Goal: Information Seeking & Learning: Learn about a topic

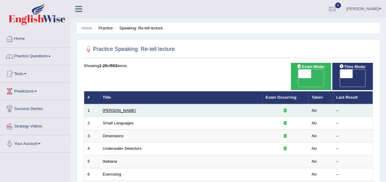
click at [123, 108] on link "[PERSON_NAME]" at bounding box center [119, 110] width 33 height 5
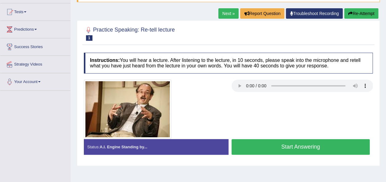
scroll to position [61, 0]
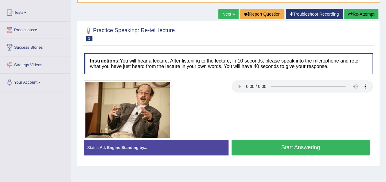
click at [261, 167] on div "Home Practice Speaking: Re-tell lecture Amory Lovins * Remember to use the devi…" at bounding box center [228, 92] width 315 height 307
click at [256, 147] on button "Start Answering" at bounding box center [300, 148] width 138 height 16
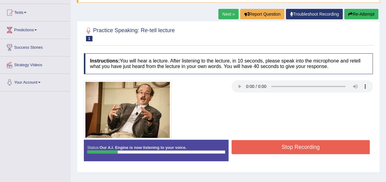
click at [256, 147] on button "Stop Recording" at bounding box center [300, 147] width 138 height 14
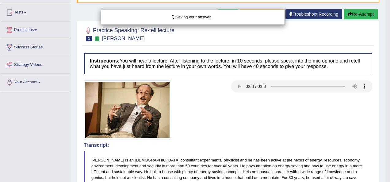
click at [359, 17] on div "Saving your answer..." at bounding box center [195, 91] width 390 height 182
click at [357, 11] on div "Saving your answer..." at bounding box center [195, 91] width 390 height 182
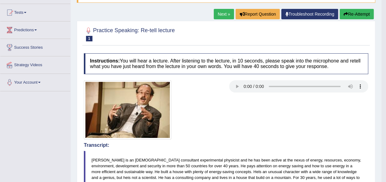
click at [354, 15] on button "Re-Attempt" at bounding box center [356, 14] width 34 height 10
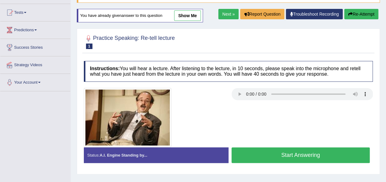
click at [313, 156] on button "Start Answering" at bounding box center [300, 156] width 138 height 16
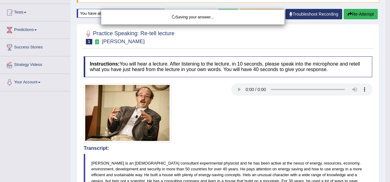
click at [385, 142] on div "Saving your answer..." at bounding box center [195, 91] width 390 height 182
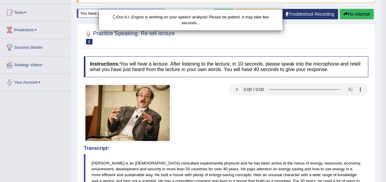
click at [385, 121] on html "Toggle navigation Home Practice Questions Speaking Practice Read Aloud Repeat S…" at bounding box center [193, 30] width 386 height 182
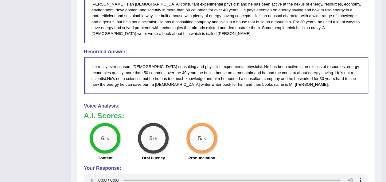
scroll to position [61, 0]
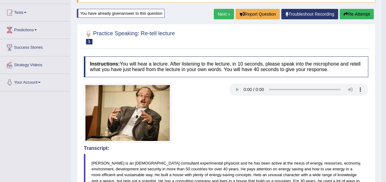
click at [220, 13] on link "Next »" at bounding box center [224, 14] width 20 height 10
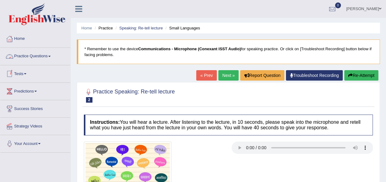
click at [51, 55] on link "Practice Questions" at bounding box center [35, 55] width 70 height 15
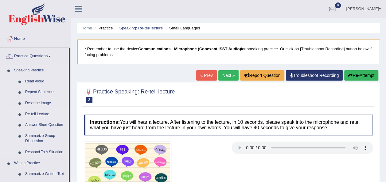
click at [37, 113] on link "Re-tell Lecture" at bounding box center [45, 114] width 46 height 11
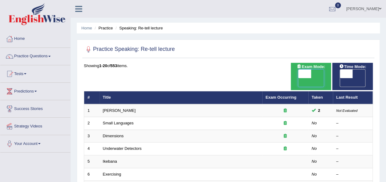
click at [310, 74] on span at bounding box center [304, 74] width 13 height 9
checkbox input "true"
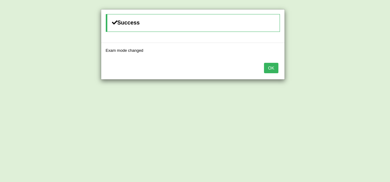
click at [269, 65] on button "OK" at bounding box center [271, 68] width 14 height 10
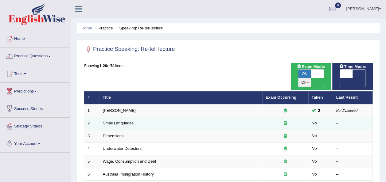
click at [125, 121] on link "Small Languages" at bounding box center [118, 123] width 31 height 5
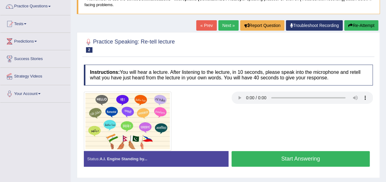
scroll to position [51, 0]
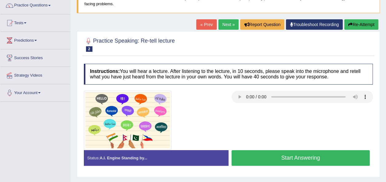
click at [267, 151] on button "Start Answering" at bounding box center [300, 158] width 138 height 16
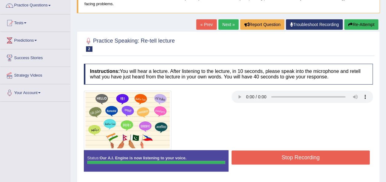
click at [264, 156] on button "Stop Recording" at bounding box center [300, 158] width 138 height 14
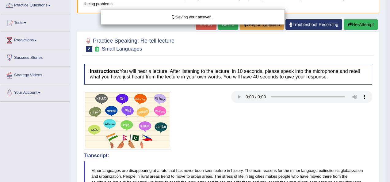
click at [387, 137] on div "Saving your answer..." at bounding box center [195, 91] width 390 height 182
click at [237, 97] on div "Saving your answer..." at bounding box center [195, 91] width 390 height 182
click at [387, 136] on div "Saving your answer..." at bounding box center [195, 91] width 390 height 182
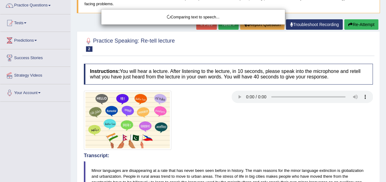
click at [386, 131] on html "Toggle navigation Home Practice Questions Speaking Practice Read Aloud Repeat S…" at bounding box center [193, 40] width 386 height 182
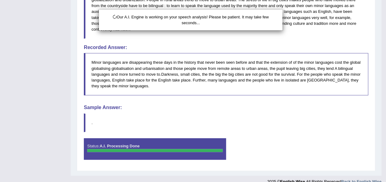
scroll to position [235, 0]
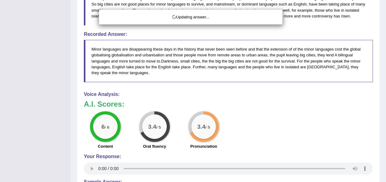
drag, startPoint x: 387, startPoint y: 136, endPoint x: 391, endPoint y: 155, distance: 19.1
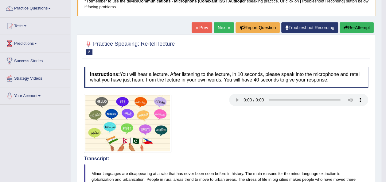
scroll to position [47, 0]
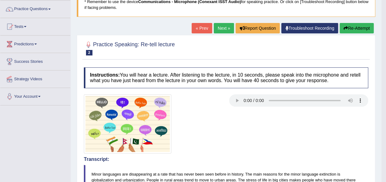
click at [345, 25] on button "Re-Attempt" at bounding box center [356, 28] width 34 height 10
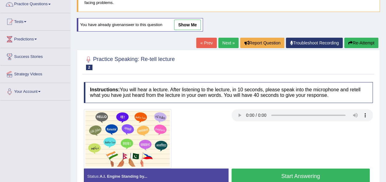
click at [284, 176] on button "Start Answering" at bounding box center [300, 177] width 138 height 16
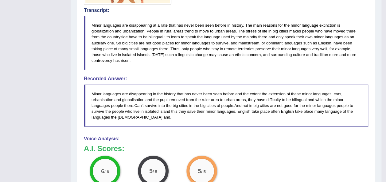
scroll to position [40, 0]
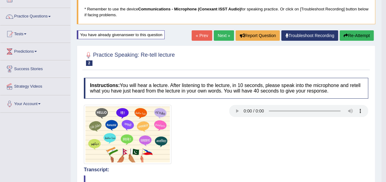
click at [222, 38] on link "Next »" at bounding box center [224, 35] width 20 height 10
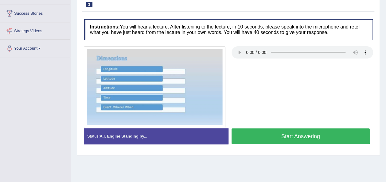
scroll to position [98, 0]
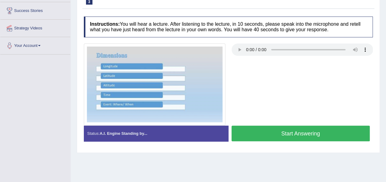
click at [256, 134] on button "Start Answering" at bounding box center [300, 134] width 138 height 16
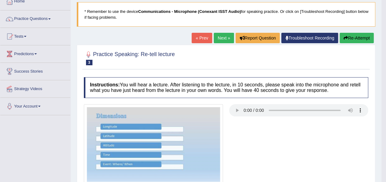
scroll to position [37, 0]
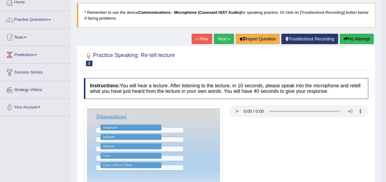
click at [227, 36] on link "Next »" at bounding box center [224, 39] width 20 height 10
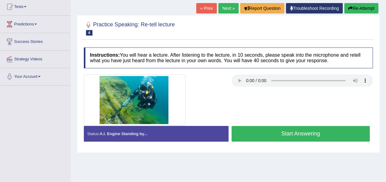
scroll to position [86, 0]
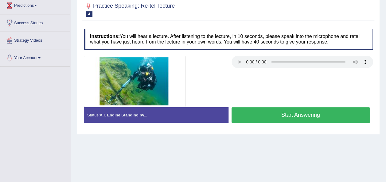
click at [282, 114] on button "Start Answering" at bounding box center [300, 115] width 138 height 16
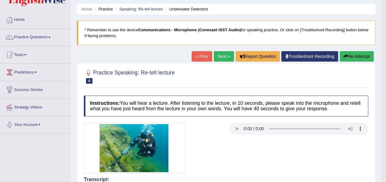
scroll to position [0, 0]
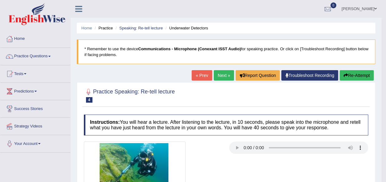
click at [225, 74] on link "Next »" at bounding box center [224, 75] width 20 height 10
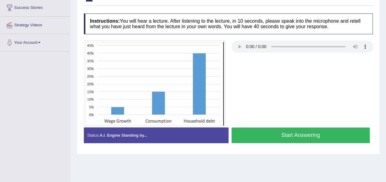
scroll to position [101, 0]
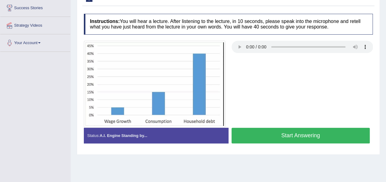
click at [262, 132] on button "Start Answering" at bounding box center [300, 136] width 138 height 16
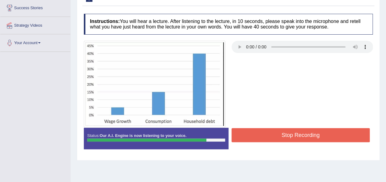
scroll to position [0, 0]
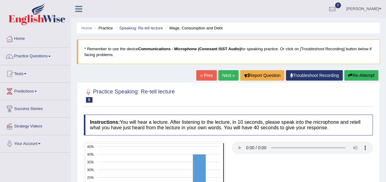
click at [351, 75] on icon "button" at bounding box center [350, 75] width 4 height 4
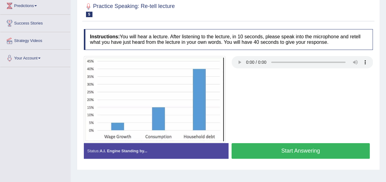
scroll to position [87, 0]
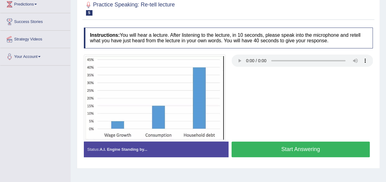
click at [266, 147] on button "Start Answering" at bounding box center [300, 150] width 138 height 16
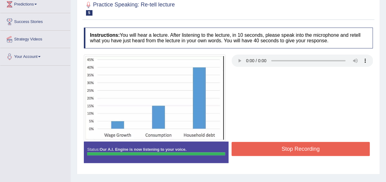
click at [271, 151] on button "Stop Recording" at bounding box center [300, 149] width 138 height 14
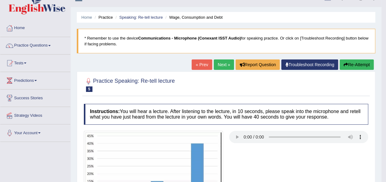
scroll to position [0, 0]
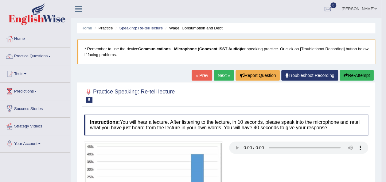
click at [225, 73] on link "Next »" at bounding box center [224, 75] width 20 height 10
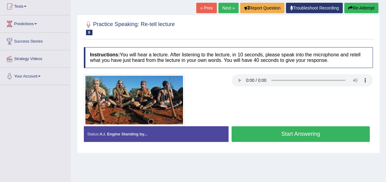
scroll to position [67, 0]
click at [247, 135] on button "Start Answering" at bounding box center [300, 134] width 138 height 16
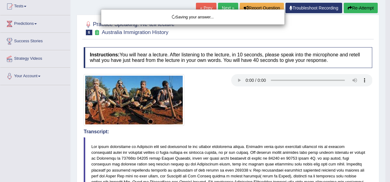
click at [385, 57] on div "Saving your answer..." at bounding box center [195, 91] width 390 height 182
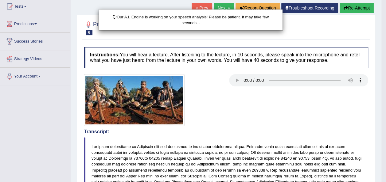
click at [385, 75] on html "Toggle navigation Home Practice Questions Speaking Practice Read Aloud Repeat S…" at bounding box center [193, 24] width 386 height 182
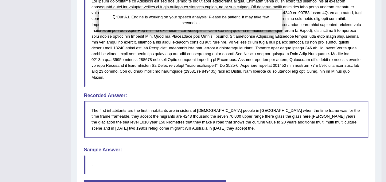
scroll to position [235, 0]
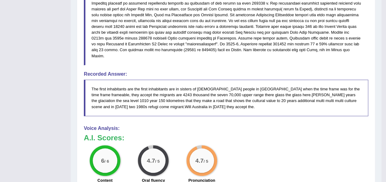
drag, startPoint x: 387, startPoint y: 75, endPoint x: 391, endPoint y: 145, distance: 69.5
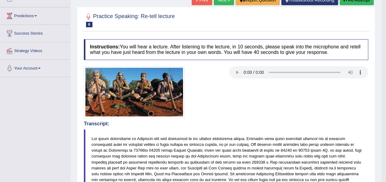
click at [215, 4] on link "Next »" at bounding box center [224, 0] width 20 height 10
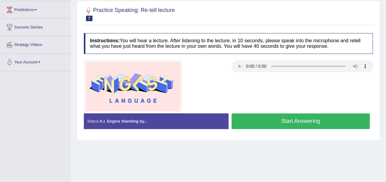
scroll to position [85, 0]
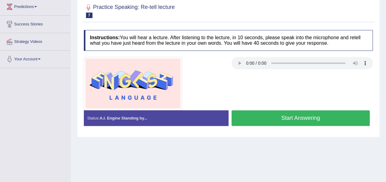
click at [247, 114] on button "Start Answering" at bounding box center [300, 118] width 138 height 16
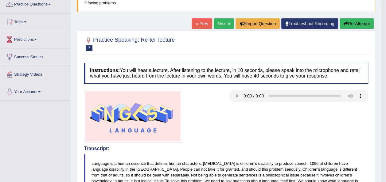
scroll to position [36, 0]
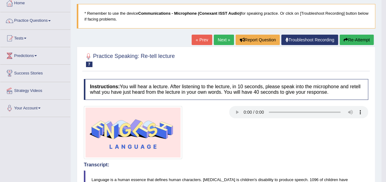
click at [220, 40] on link "Next »" at bounding box center [224, 40] width 20 height 10
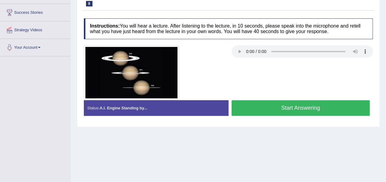
scroll to position [98, 0]
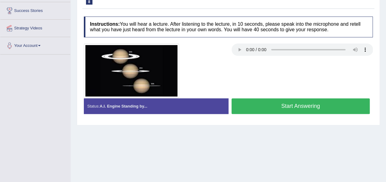
click at [282, 109] on button "Start Answering" at bounding box center [300, 106] width 138 height 16
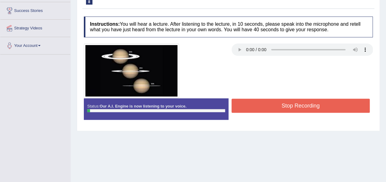
scroll to position [0, 0]
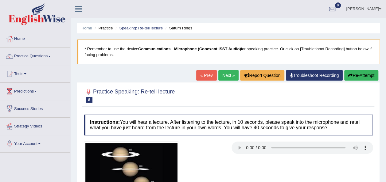
click at [225, 74] on link "Next »" at bounding box center [228, 75] width 20 height 10
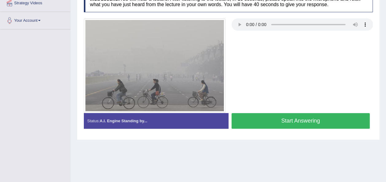
scroll to position [125, 0]
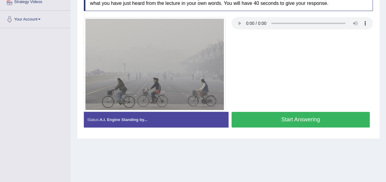
click at [279, 121] on button "Start Answering" at bounding box center [300, 120] width 138 height 16
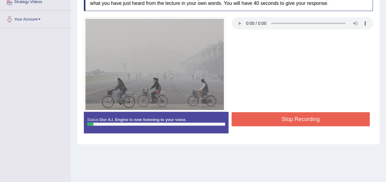
click at [263, 122] on button "Stop Recording" at bounding box center [300, 119] width 138 height 14
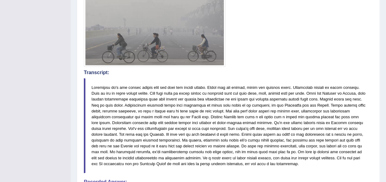
scroll to position [10, 0]
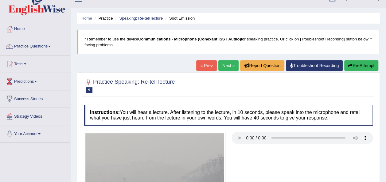
click at [357, 68] on button "Re-Attempt" at bounding box center [361, 65] width 34 height 10
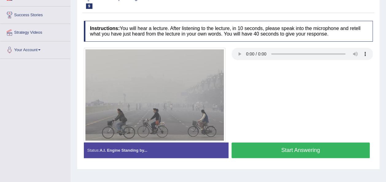
scroll to position [94, 0]
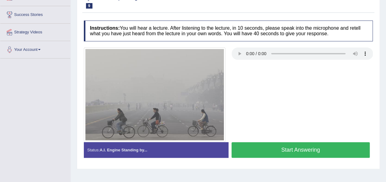
click at [244, 144] on button "Start Answering" at bounding box center [300, 150] width 138 height 16
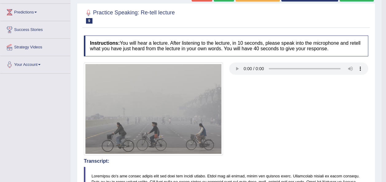
scroll to position [0, 0]
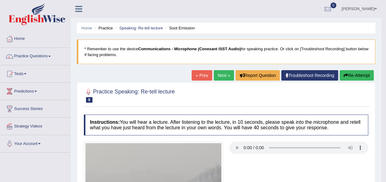
click at [225, 74] on link "Next »" at bounding box center [224, 75] width 20 height 10
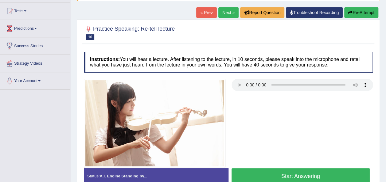
scroll to position [86, 0]
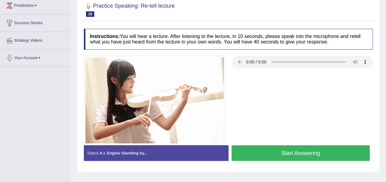
click at [258, 147] on button "Start Answering" at bounding box center [300, 153] width 138 height 16
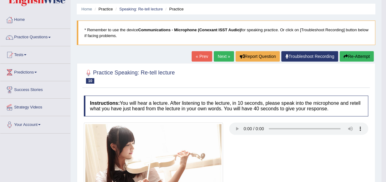
scroll to position [12, 0]
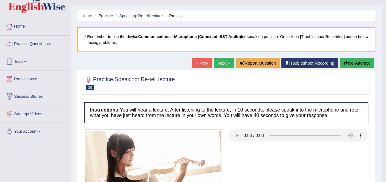
click at [226, 60] on link "Next »" at bounding box center [224, 63] width 20 height 10
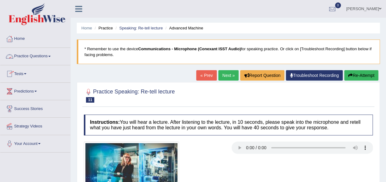
click at [51, 56] on span at bounding box center [49, 56] width 2 height 1
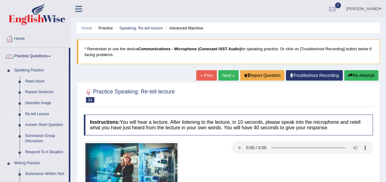
click at [35, 115] on link "Re-tell Lecture" at bounding box center [45, 114] width 46 height 11
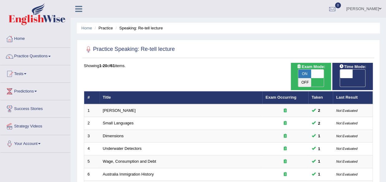
click at [340, 78] on span "OFF" at bounding box center [333, 82] width 13 height 9
checkbox input "true"
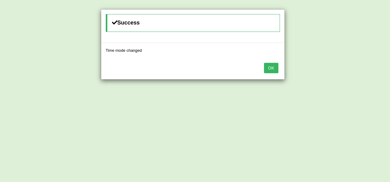
click at [276, 67] on button "OK" at bounding box center [271, 68] width 14 height 10
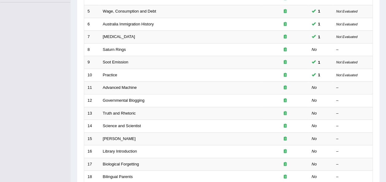
scroll to position [152, 0]
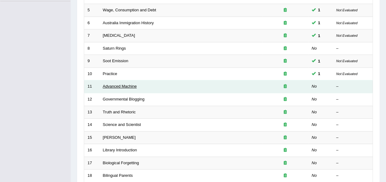
click at [112, 84] on link "Advanced Machine" at bounding box center [120, 86] width 34 height 5
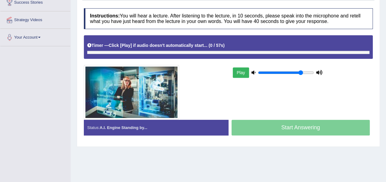
scroll to position [107, 0]
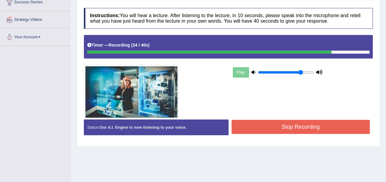
click at [310, 128] on button "Stop Recording" at bounding box center [300, 127] width 138 height 14
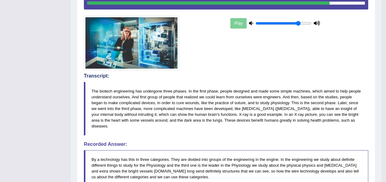
scroll to position [0, 0]
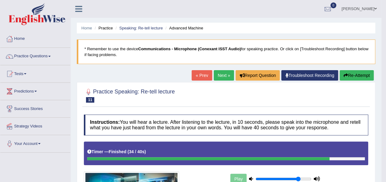
click at [350, 73] on button "Re-Attempt" at bounding box center [356, 75] width 34 height 10
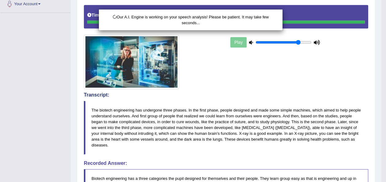
scroll to position [252, 0]
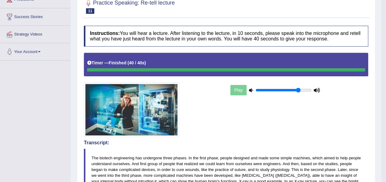
scroll to position [0, 0]
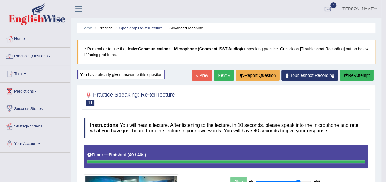
click at [225, 75] on link "Next »" at bounding box center [224, 75] width 20 height 10
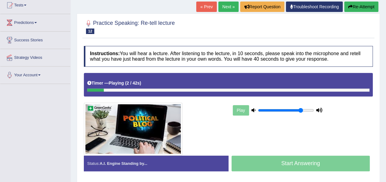
scroll to position [123, 0]
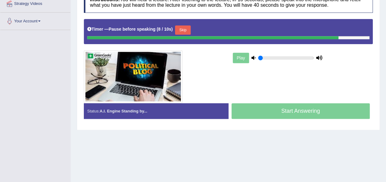
type input "0.05"
click at [260, 57] on input "range" at bounding box center [286, 58] width 56 height 5
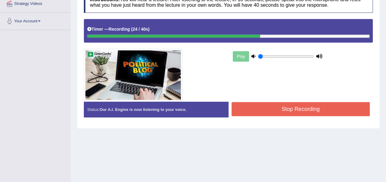
click at [243, 111] on button "Stop Recording" at bounding box center [300, 109] width 138 height 14
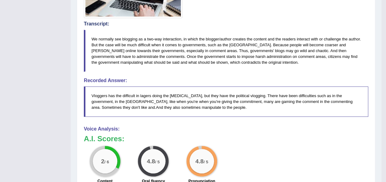
scroll to position [47, 0]
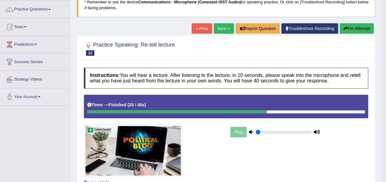
click at [237, 130] on div "Play" at bounding box center [275, 132] width 92 height 15
click at [352, 29] on button "Re-Attempt" at bounding box center [356, 28] width 34 height 10
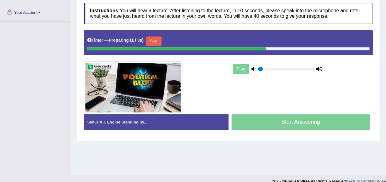
scroll to position [137, 0]
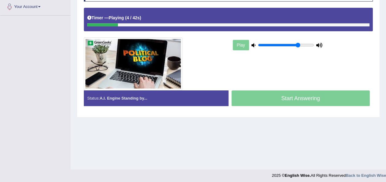
type input "0.75"
click at [299, 43] on input "range" at bounding box center [286, 45] width 56 height 5
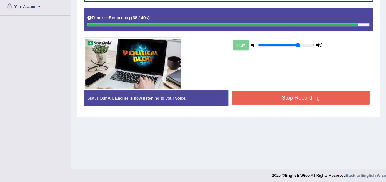
click at [278, 97] on button "Stop Recording" at bounding box center [300, 98] width 138 height 14
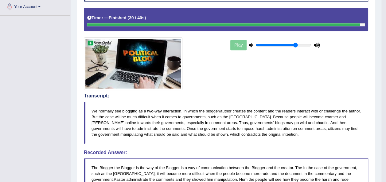
drag, startPoint x: 388, startPoint y: 67, endPoint x: 389, endPoint y: 102, distance: 35.6
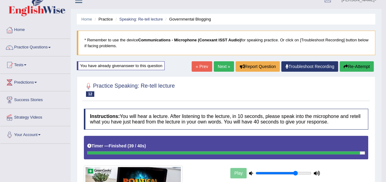
scroll to position [0, 0]
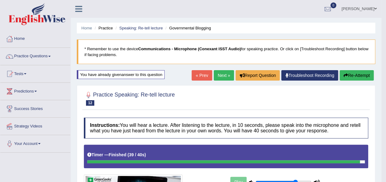
click at [225, 75] on link "Next »" at bounding box center [224, 75] width 20 height 10
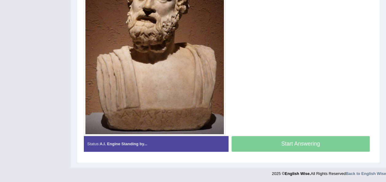
scroll to position [59, 0]
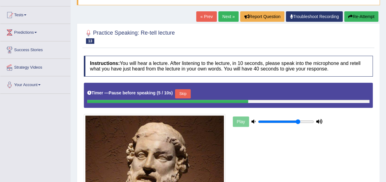
click at [182, 91] on button "Skip" at bounding box center [182, 93] width 15 height 9
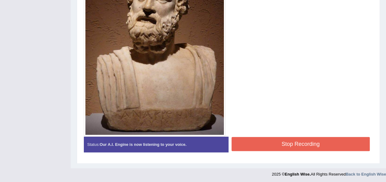
scroll to position [217, 0]
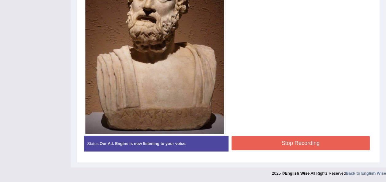
click at [379, 179] on footer "2025 © English Wise. All Rights Reserved Back to English Wise" at bounding box center [193, 175] width 386 height 15
click at [289, 146] on button "Stop Recording" at bounding box center [300, 143] width 138 height 14
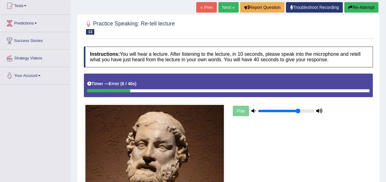
scroll to position [37, 0]
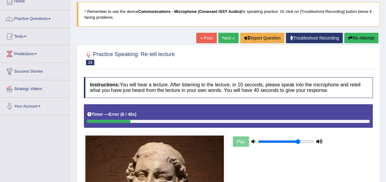
click at [352, 35] on button "Re-Attempt" at bounding box center [361, 38] width 34 height 10
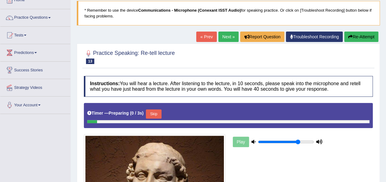
scroll to position [37, 0]
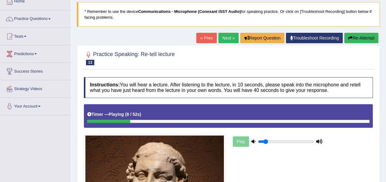
click at [266, 139] on input "range" at bounding box center [286, 141] width 56 height 5
type input "0.55"
click at [286, 140] on input "range" at bounding box center [286, 141] width 56 height 5
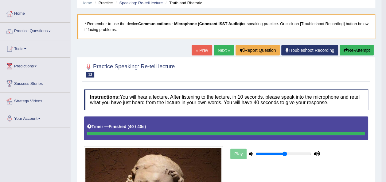
scroll to position [25, 0]
click at [222, 48] on link "Next »" at bounding box center [224, 50] width 20 height 10
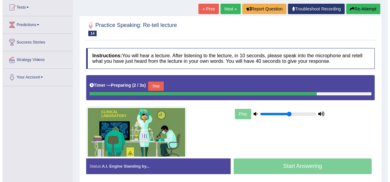
scroll to position [110, 0]
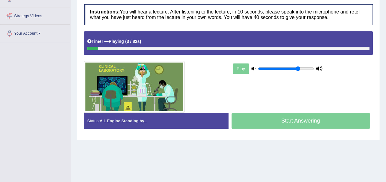
click at [298, 66] on input "range" at bounding box center [286, 68] width 56 height 5
click at [308, 68] on input "range" at bounding box center [286, 68] width 56 height 5
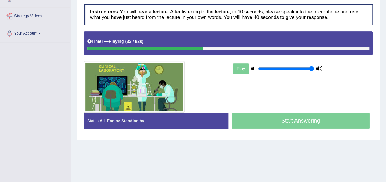
drag, startPoint x: 308, startPoint y: 68, endPoint x: 316, endPoint y: 71, distance: 8.9
type input "1"
click at [314, 71] on input "range" at bounding box center [286, 68] width 56 height 5
click at [239, 155] on div "Home Practice Speaking: Re-tell lecture Science and Scientist * Remember to use…" at bounding box center [228, 43] width 315 height 307
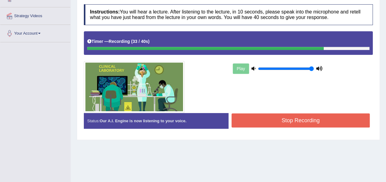
click at [246, 124] on button "Stop Recording" at bounding box center [300, 121] width 138 height 14
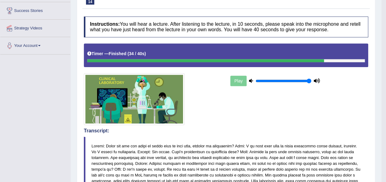
scroll to position [0, 0]
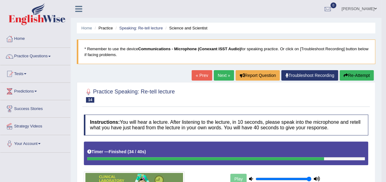
click at [352, 74] on button "Re-Attempt" at bounding box center [356, 75] width 34 height 10
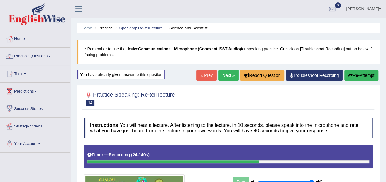
click at [359, 77] on button "Re-Attempt" at bounding box center [361, 75] width 34 height 10
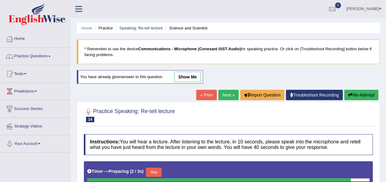
scroll to position [140, 0]
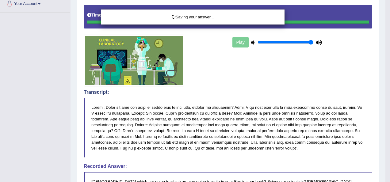
click at [382, 163] on div "Saving your answer..." at bounding box center [195, 91] width 390 height 182
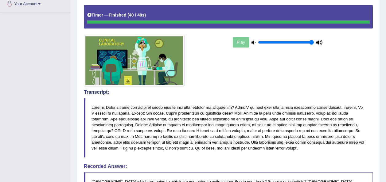
drag, startPoint x: 387, startPoint y: 94, endPoint x: 390, endPoint y: 153, distance: 58.4
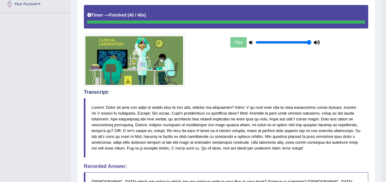
scroll to position [0, 0]
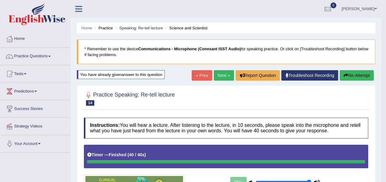
click at [221, 74] on link "Next »" at bounding box center [224, 75] width 20 height 10
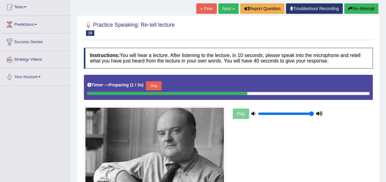
scroll to position [123, 0]
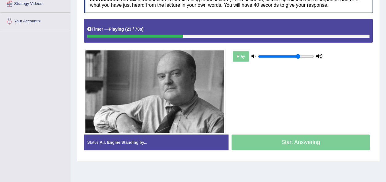
click at [298, 56] on input "range" at bounding box center [286, 56] width 56 height 5
type input "0.65"
click at [291, 57] on input "range" at bounding box center [286, 56] width 56 height 5
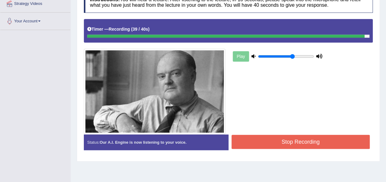
click at [275, 139] on button "Stop Recording" at bounding box center [300, 142] width 138 height 14
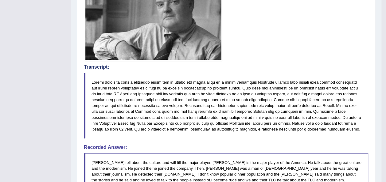
scroll to position [216, 0]
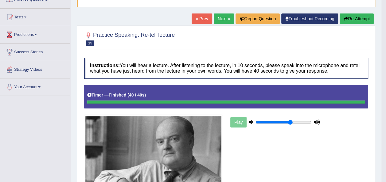
click at [221, 17] on link "Next »" at bounding box center [224, 18] width 20 height 10
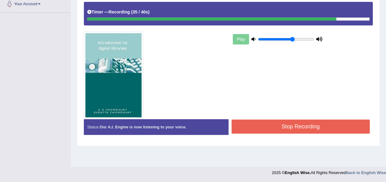
click at [255, 121] on button "Stop Recording" at bounding box center [300, 127] width 138 height 14
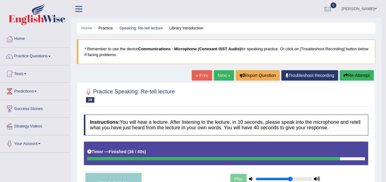
click at [345, 75] on icon "button" at bounding box center [345, 75] width 4 height 4
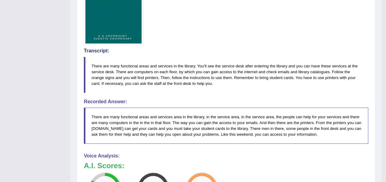
scroll to position [58, 0]
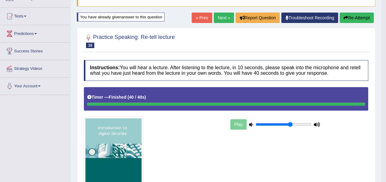
click at [224, 18] on link "Next »" at bounding box center [224, 18] width 20 height 10
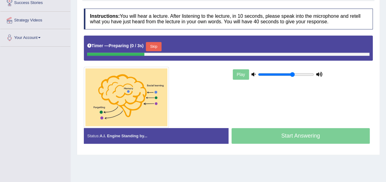
scroll to position [110, 0]
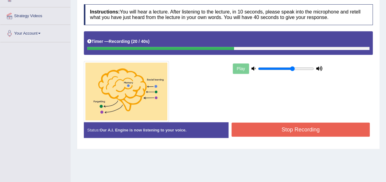
click at [279, 127] on button "Stop Recording" at bounding box center [300, 130] width 138 height 14
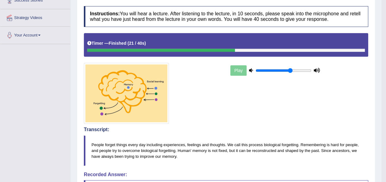
scroll to position [0, 0]
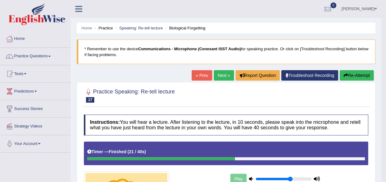
click at [350, 74] on button "Re-Attempt" at bounding box center [356, 75] width 34 height 10
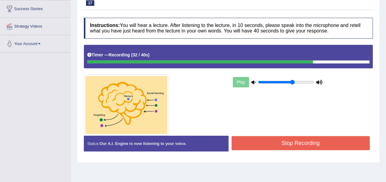
scroll to position [102, 0]
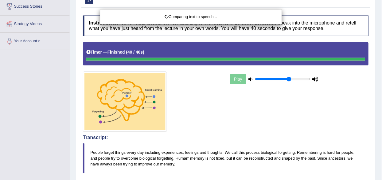
scroll to position [234, 0]
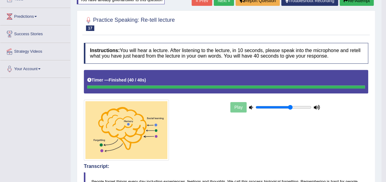
scroll to position [0, 0]
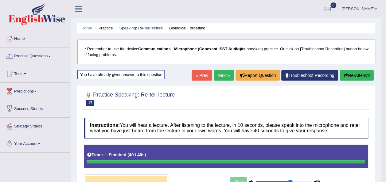
click at [223, 78] on link "Next »" at bounding box center [224, 75] width 20 height 10
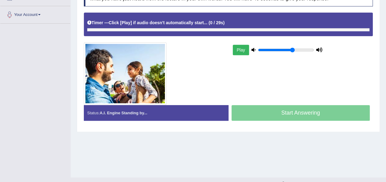
scroll to position [130, 0]
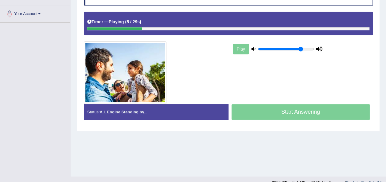
type input "0.8"
click at [299, 50] on input "range" at bounding box center [286, 49] width 56 height 5
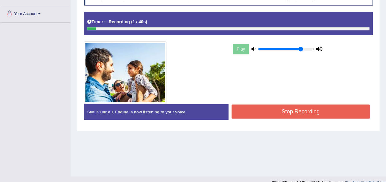
click at [349, 110] on button "Stop Recording" at bounding box center [300, 112] width 138 height 14
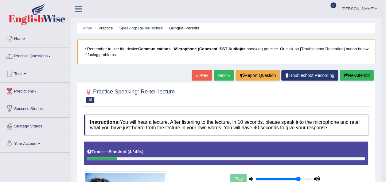
scroll to position [0, 0]
click at [347, 75] on button "Re-Attempt" at bounding box center [356, 75] width 34 height 10
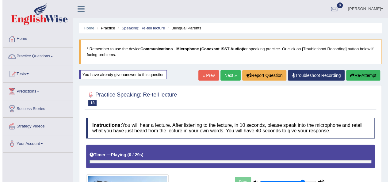
scroll to position [140, 0]
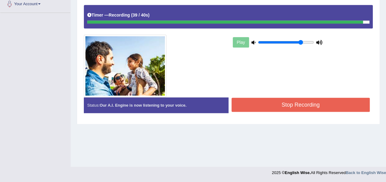
click at [312, 109] on button "Stop Recording" at bounding box center [300, 105] width 138 height 14
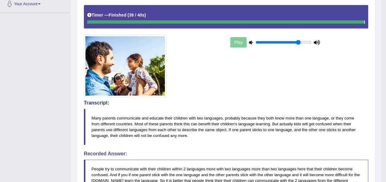
scroll to position [0, 0]
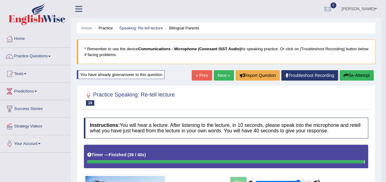
click at [356, 74] on button "Re-Attempt" at bounding box center [356, 75] width 34 height 10
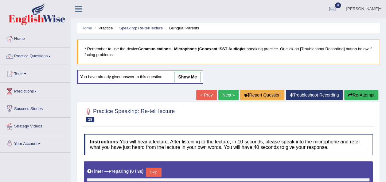
type input "0.8"
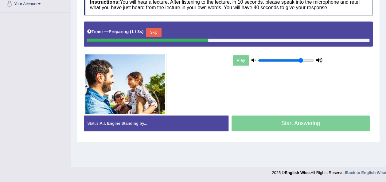
scroll to position [139, 0]
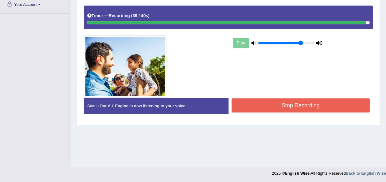
click at [290, 106] on button "Stop Recording" at bounding box center [300, 105] width 138 height 14
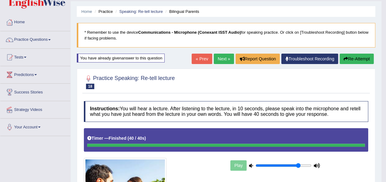
scroll to position [4, 0]
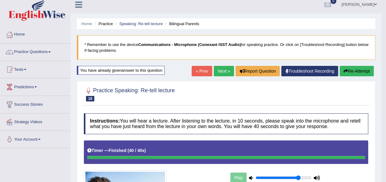
click at [224, 71] on link "Next »" at bounding box center [224, 71] width 20 height 10
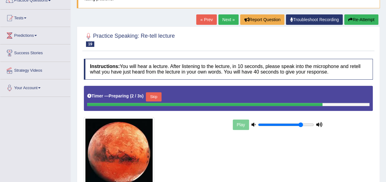
scroll to position [98, 0]
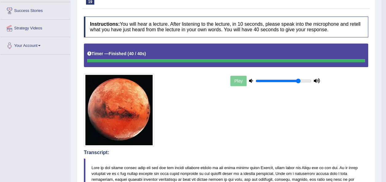
scroll to position [0, 0]
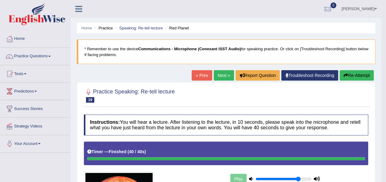
click at [224, 75] on link "Next »" at bounding box center [224, 75] width 20 height 10
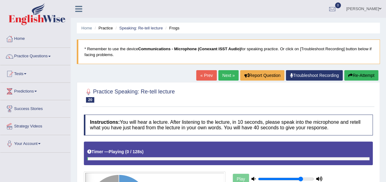
scroll to position [104, 0]
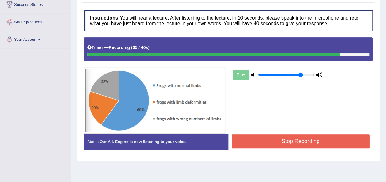
click at [274, 147] on button "Stop Recording" at bounding box center [300, 141] width 138 height 14
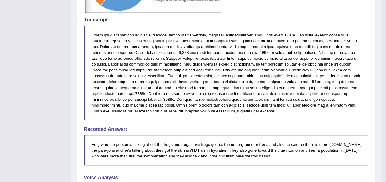
scroll to position [382, 0]
